Goal: Obtain resource: Download file/media

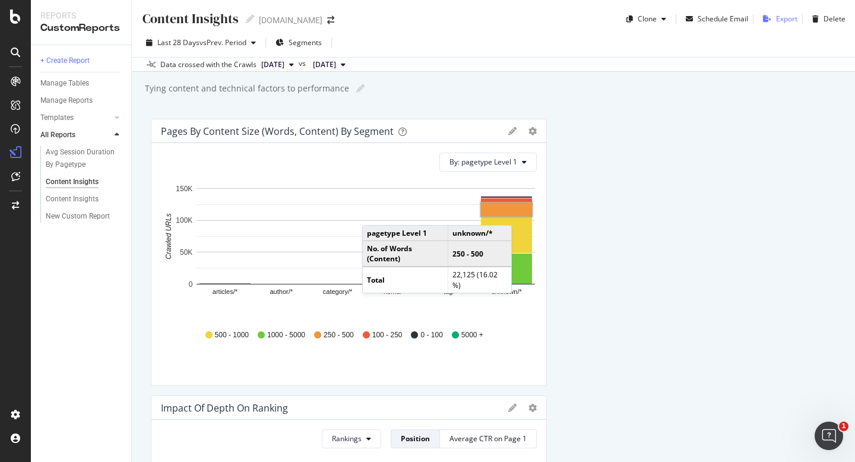
click at [774, 20] on div "button" at bounding box center [767, 18] width 18 height 7
